Goal: Information Seeking & Learning: Learn about a topic

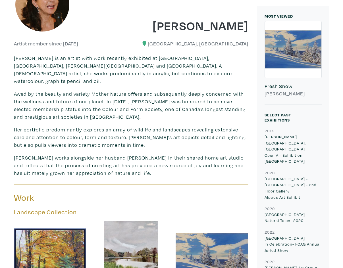
scroll to position [112, 0]
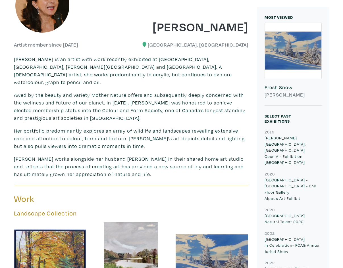
click at [245, 127] on p "Her portfolio predominantly explores an array of wildlife and landscapes reveal…" at bounding box center [131, 138] width 234 height 23
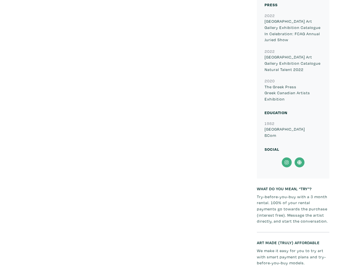
scroll to position [852, 0]
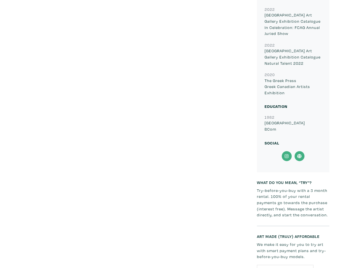
click at [297, 151] on icon at bounding box center [299, 156] width 13 height 10
click at [284, 152] on icon at bounding box center [286, 156] width 13 height 10
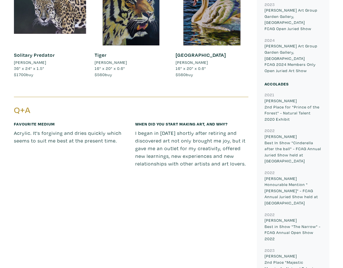
scroll to position [511, 0]
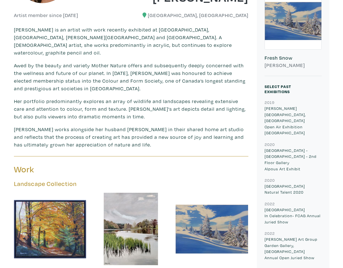
scroll to position [341, 0]
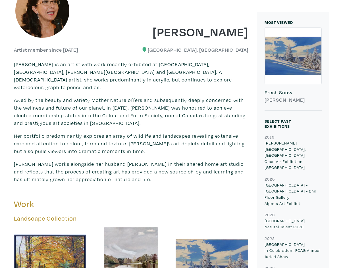
scroll to position [114, 0]
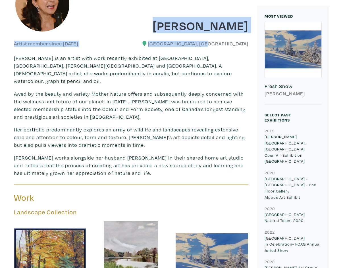
drag, startPoint x: 175, startPoint y: 26, endPoint x: 247, endPoint y: 44, distance: 74.6
copy div "Gina Alpous Artist member since 2024 Toronto, Ontario"
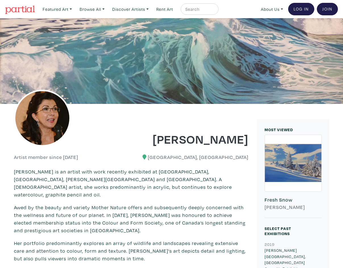
drag, startPoint x: 189, startPoint y: 188, endPoint x: 175, endPoint y: 183, distance: 14.9
click at [190, 188] on p "[PERSON_NAME] is an artist with work recently exhibited at [GEOGRAPHIC_DATA], […" at bounding box center [131, 183] width 234 height 31
click at [158, 173] on p "[PERSON_NAME] is an artist with work recently exhibited at [GEOGRAPHIC_DATA], […" at bounding box center [131, 183] width 234 height 31
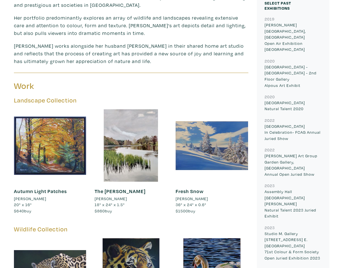
scroll to position [256, 0]
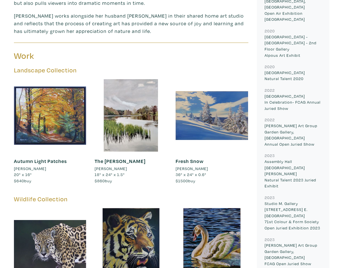
click at [36, 66] on h5 "Landscape Collection" at bounding box center [131, 70] width 234 height 8
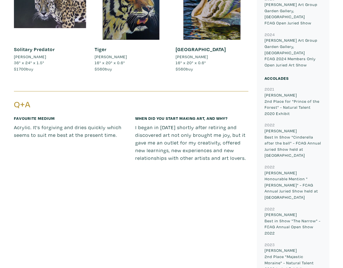
scroll to position [0, 0]
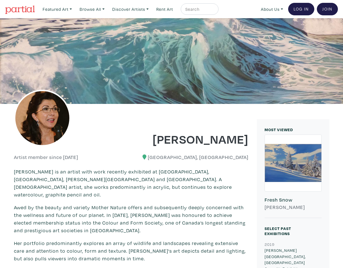
drag, startPoint x: 228, startPoint y: 157, endPoint x: 216, endPoint y: 158, distance: 11.9
click at [227, 157] on h6 "[GEOGRAPHIC_DATA], [GEOGRAPHIC_DATA]" at bounding box center [191, 157] width 113 height 6
click at [58, 131] on img at bounding box center [42, 118] width 57 height 57
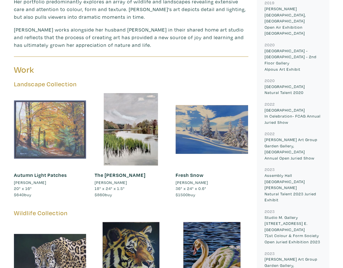
scroll to position [256, 0]
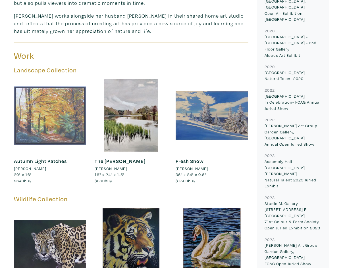
click at [19, 112] on div at bounding box center [50, 115] width 72 height 72
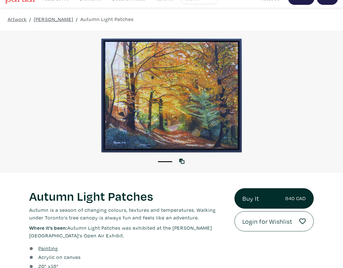
scroll to position [114, 0]
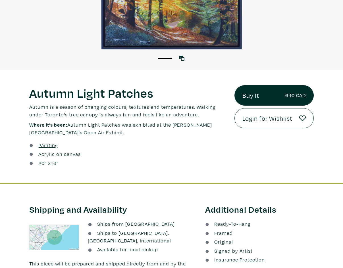
click at [140, 124] on p "Where it's been: Autumn Light Patches was exhibited at the Neilson Park Creativ…" at bounding box center [127, 128] width 196 height 15
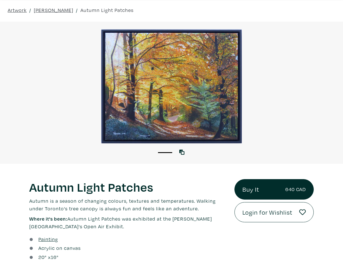
scroll to position [0, 0]
